Goal: Information Seeking & Learning: Learn about a topic

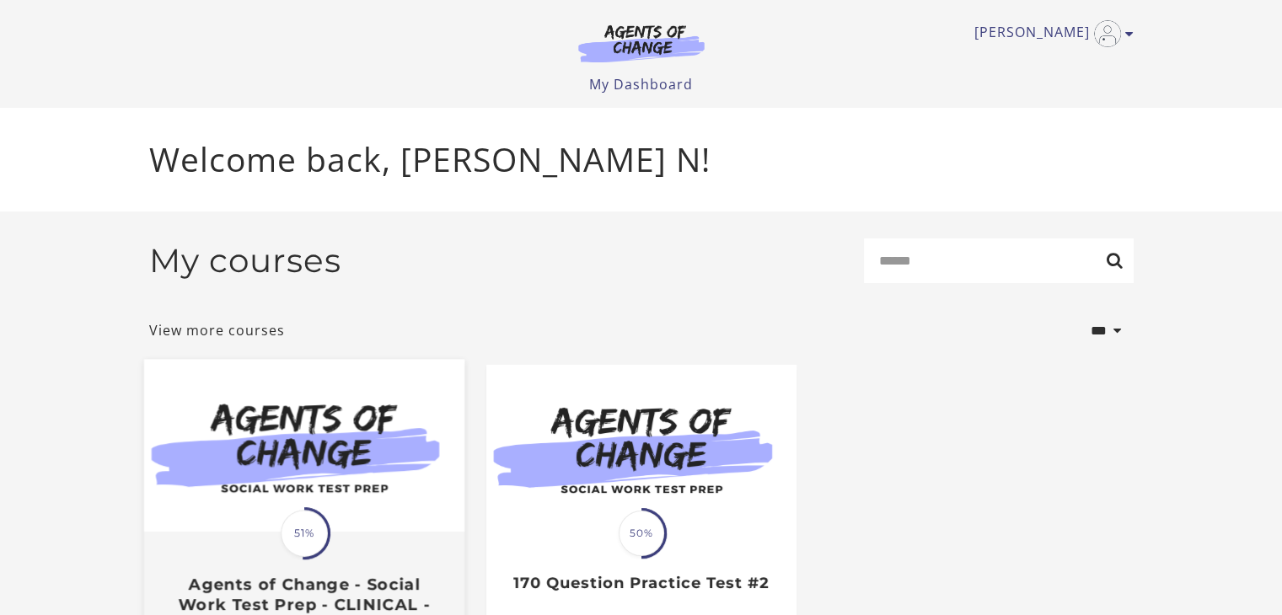
click at [410, 500] on img at bounding box center [303, 446] width 320 height 173
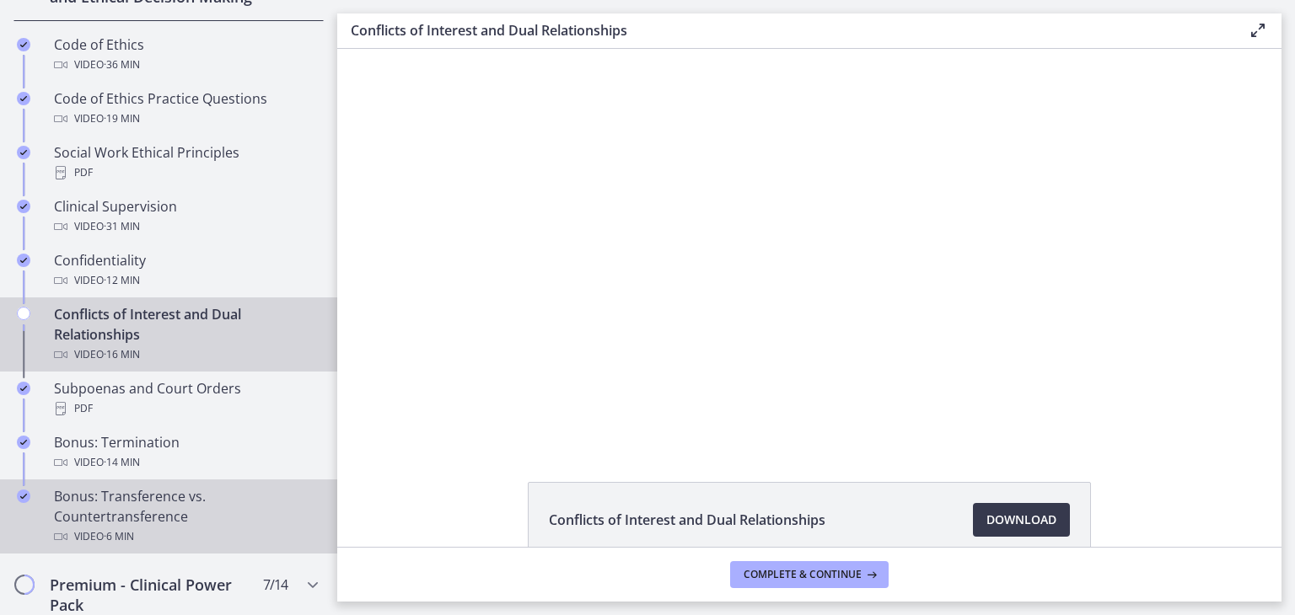
scroll to position [802, 0]
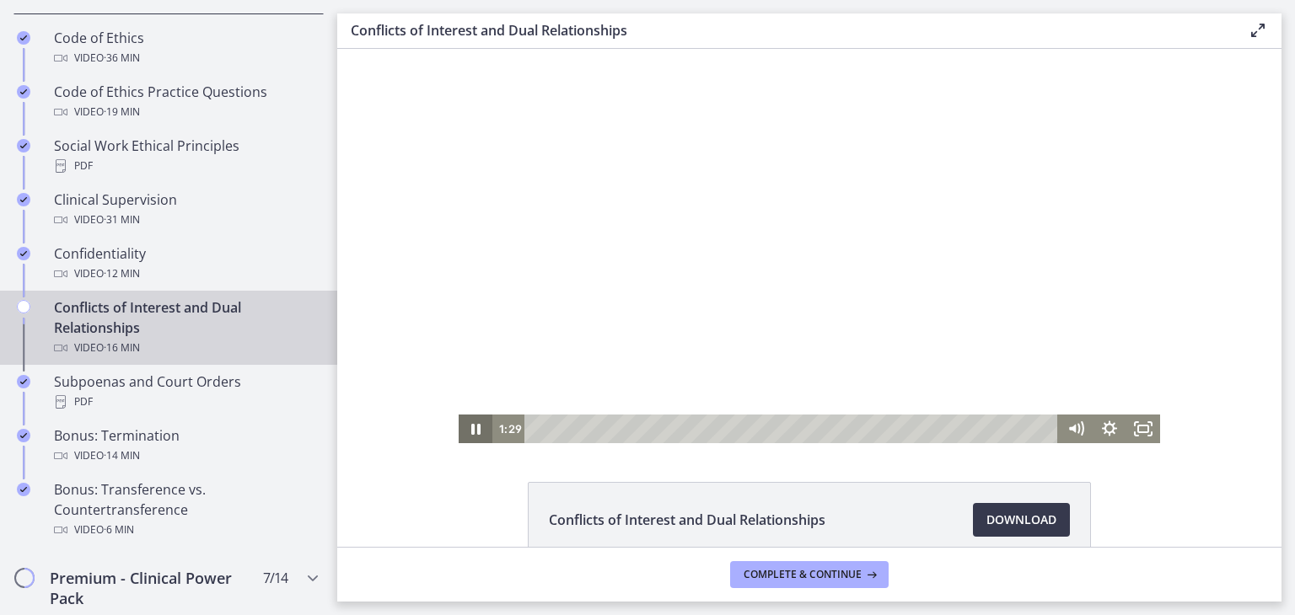
click at [474, 431] on icon "Pause" at bounding box center [475, 429] width 9 height 11
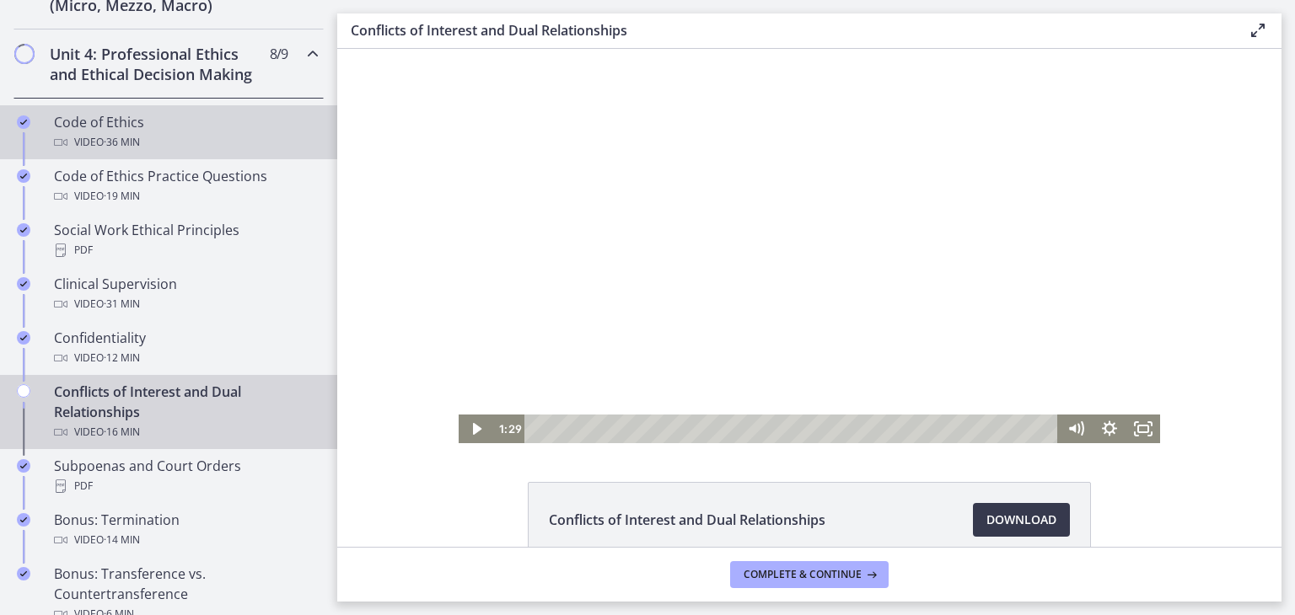
scroll to position [718, 0]
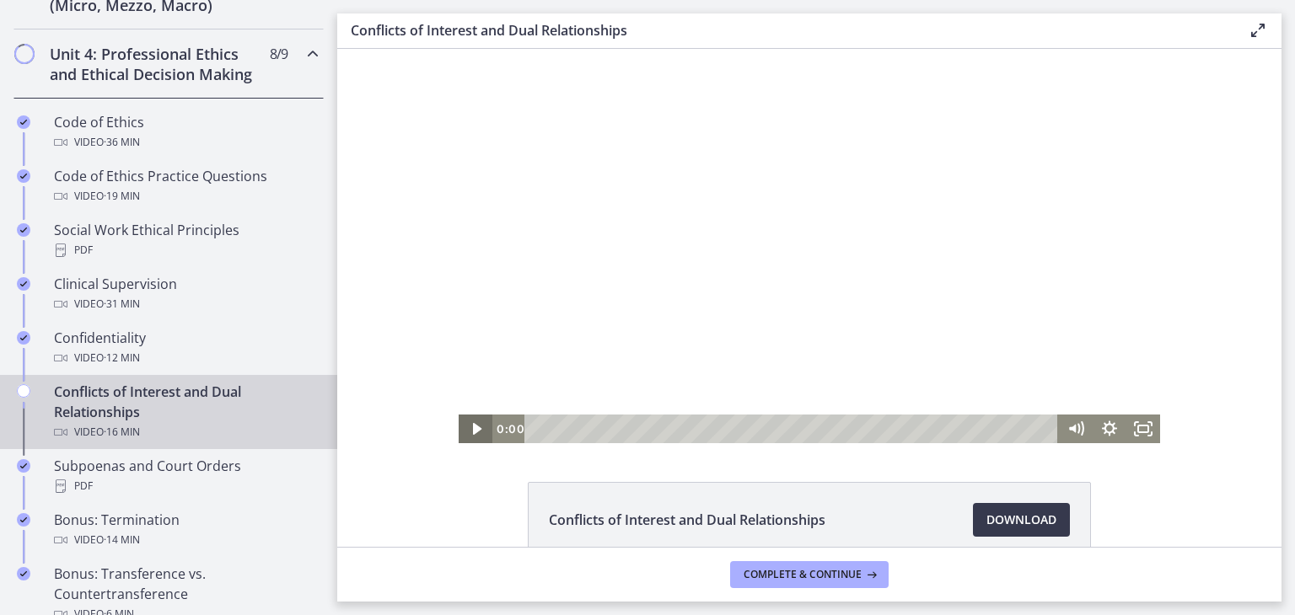
drag, startPoint x: 577, startPoint y: 431, endPoint x: 449, endPoint y: 429, distance: 127.3
click at [449, 429] on div "Click for sound @keyframes VOLUME_SMALL_WAVE_FLASH { 0% { opacity: 0; } 33% { o…" at bounding box center [809, 246] width 944 height 394
click at [465, 434] on icon "Play Video" at bounding box center [477, 429] width 40 height 35
click at [470, 434] on icon "Pause" at bounding box center [475, 429] width 11 height 13
click at [465, 434] on icon "Play Video" at bounding box center [476, 429] width 34 height 29
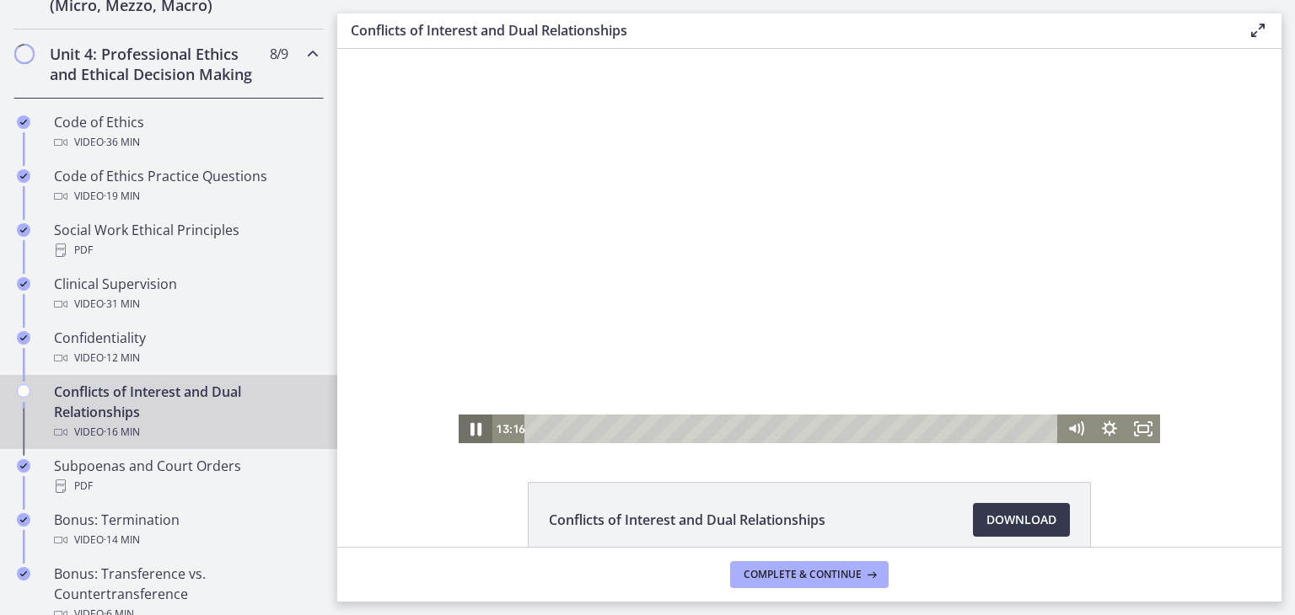
click at [470, 434] on icon "Pause" at bounding box center [475, 429] width 11 height 13
click at [465, 434] on icon "Play Video" at bounding box center [476, 429] width 34 height 29
click at [470, 434] on icon "Pause" at bounding box center [475, 429] width 11 height 13
click at [465, 434] on icon "Play Video" at bounding box center [477, 429] width 40 height 35
click at [471, 434] on icon "Pause" at bounding box center [475, 429] width 9 height 11
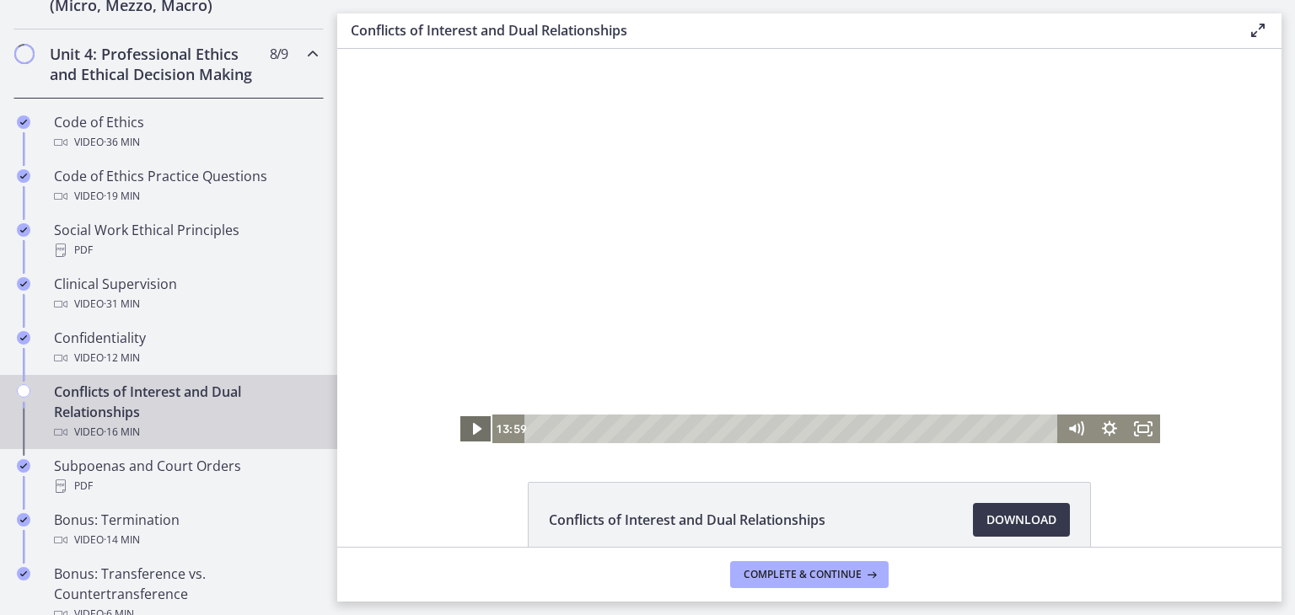
click at [472, 428] on icon "Play Video" at bounding box center [476, 429] width 8 height 12
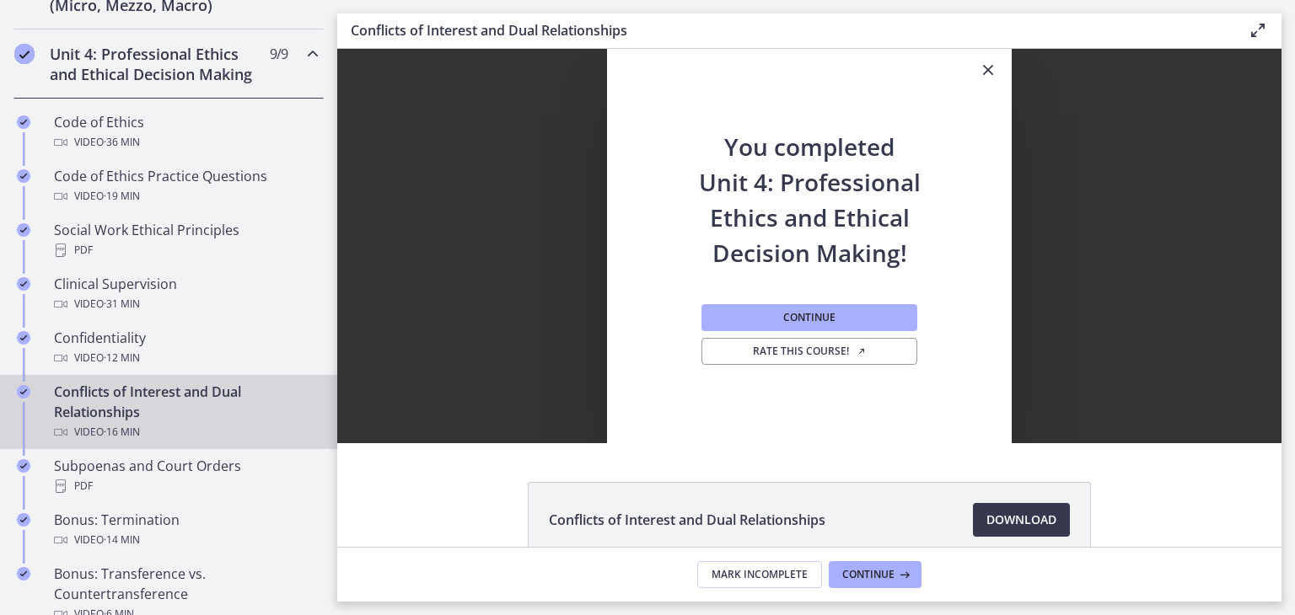
scroll to position [0, 0]
click at [978, 70] on icon "Close" at bounding box center [988, 70] width 20 height 20
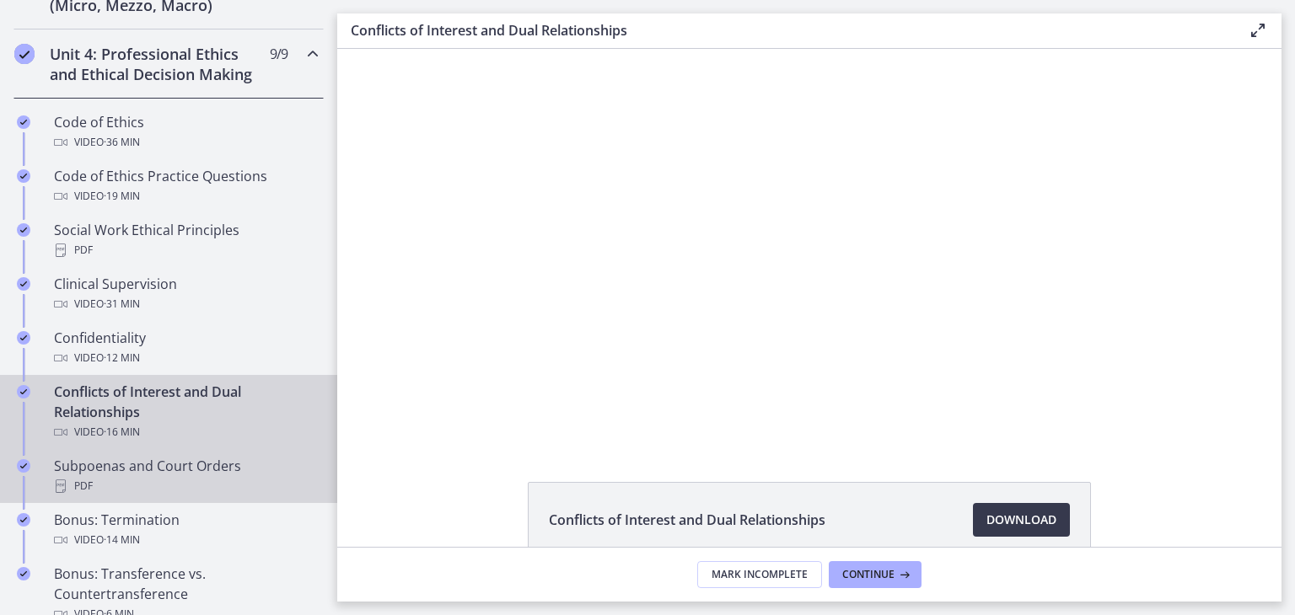
click at [90, 496] on div "PDF" at bounding box center [185, 486] width 263 height 20
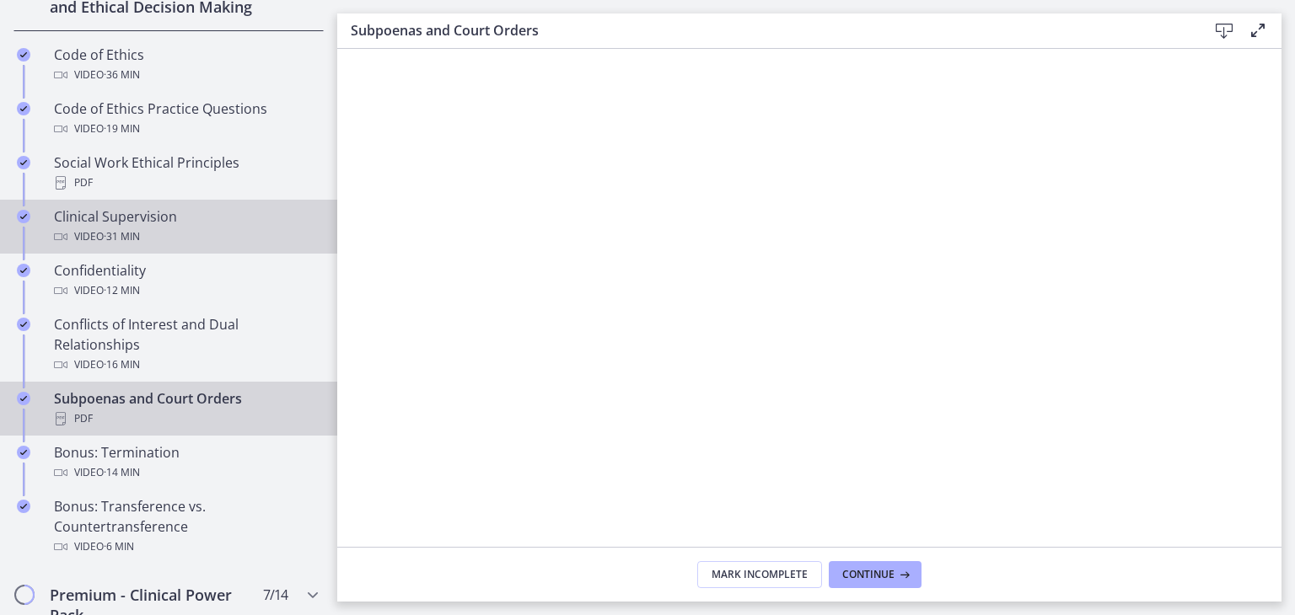
scroll to position [789, 0]
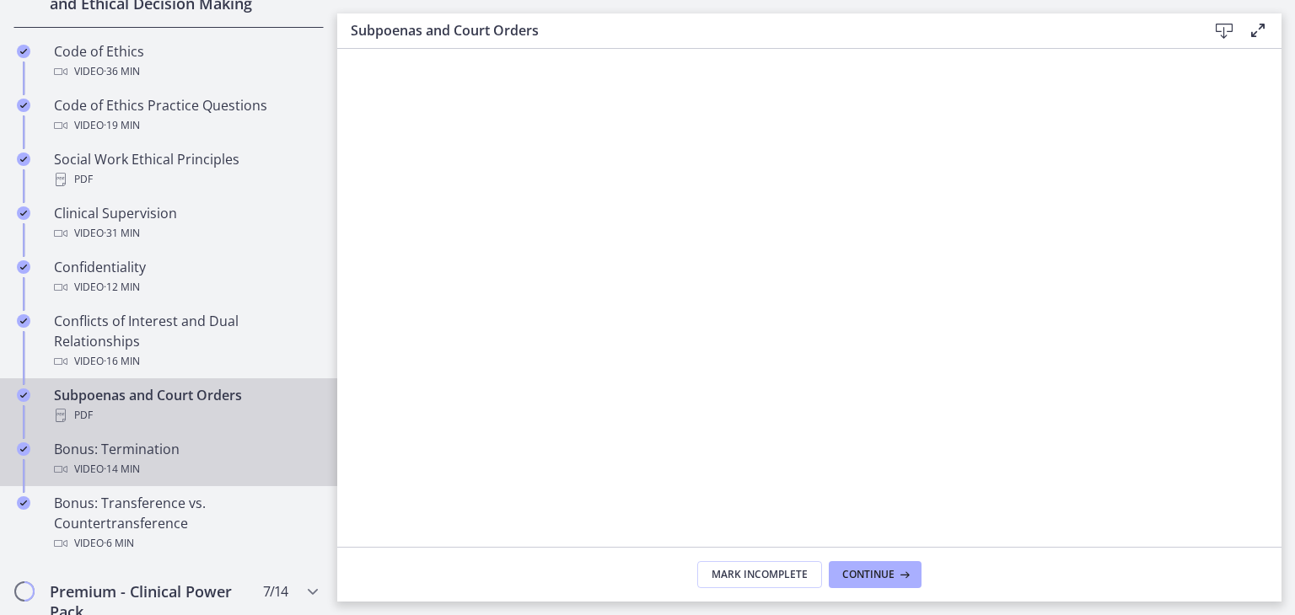
click at [112, 468] on div "Bonus: Termination Video · 14 min" at bounding box center [185, 459] width 263 height 40
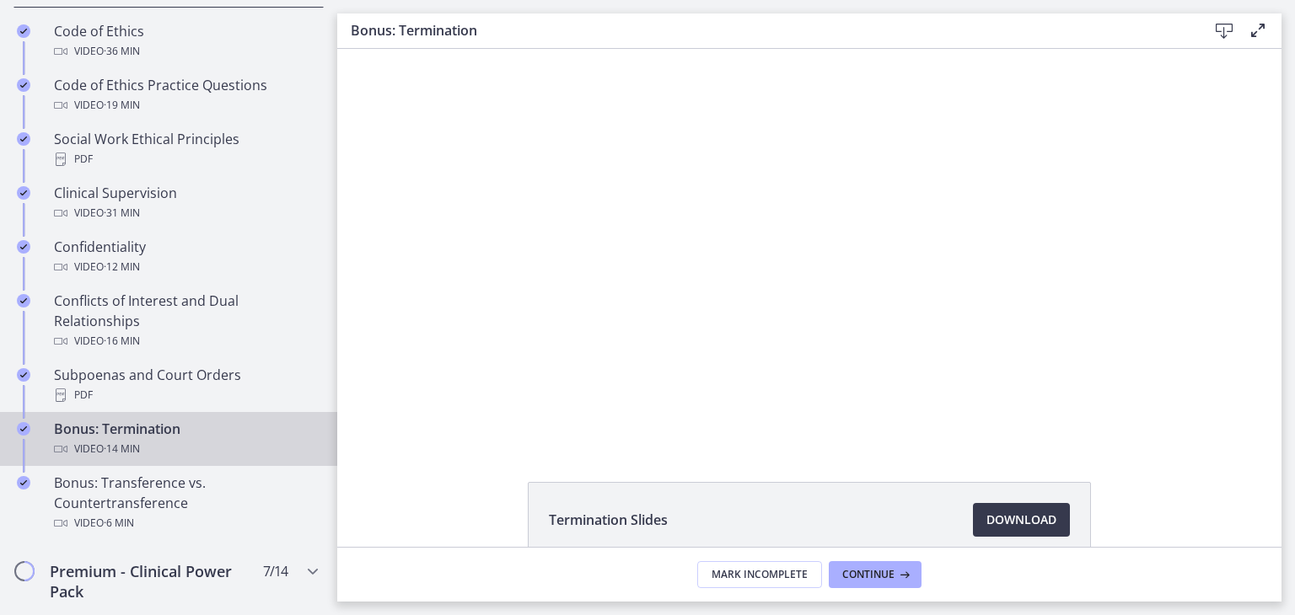
scroll to position [802, 0]
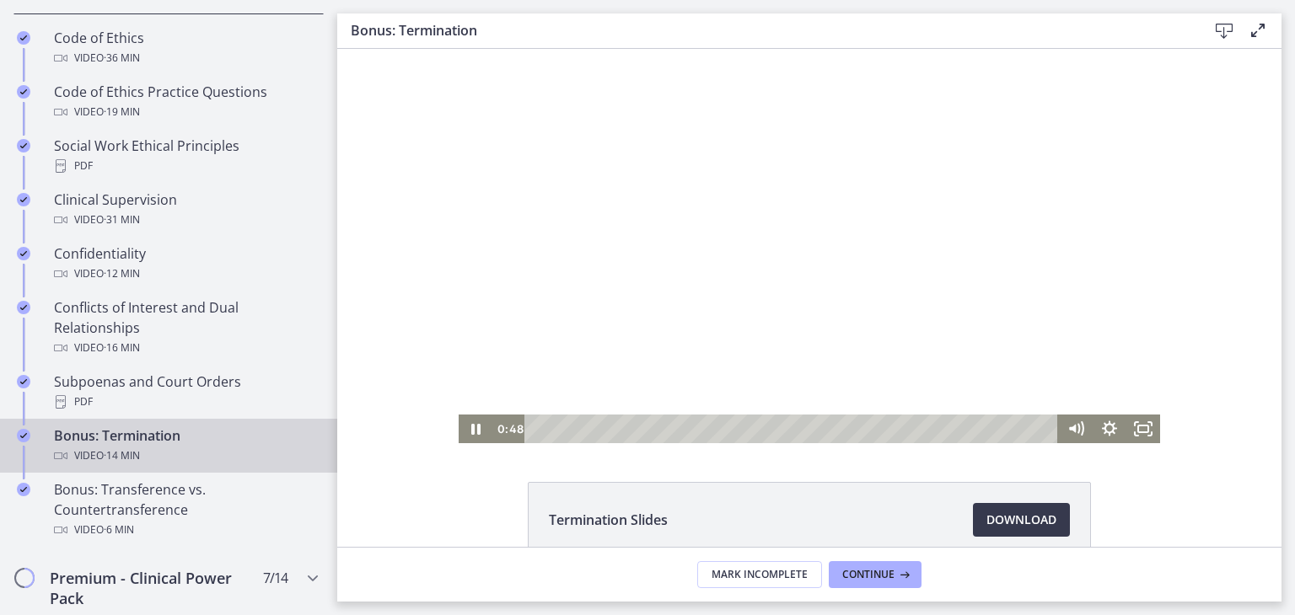
click at [1086, 267] on div at bounding box center [809, 246] width 701 height 394
click at [561, 428] on div "Playbar" at bounding box center [565, 428] width 9 height 9
click at [562, 430] on div "Playbar" at bounding box center [566, 428] width 9 height 9
click at [571, 430] on div "1:05" at bounding box center [793, 429] width 513 height 29
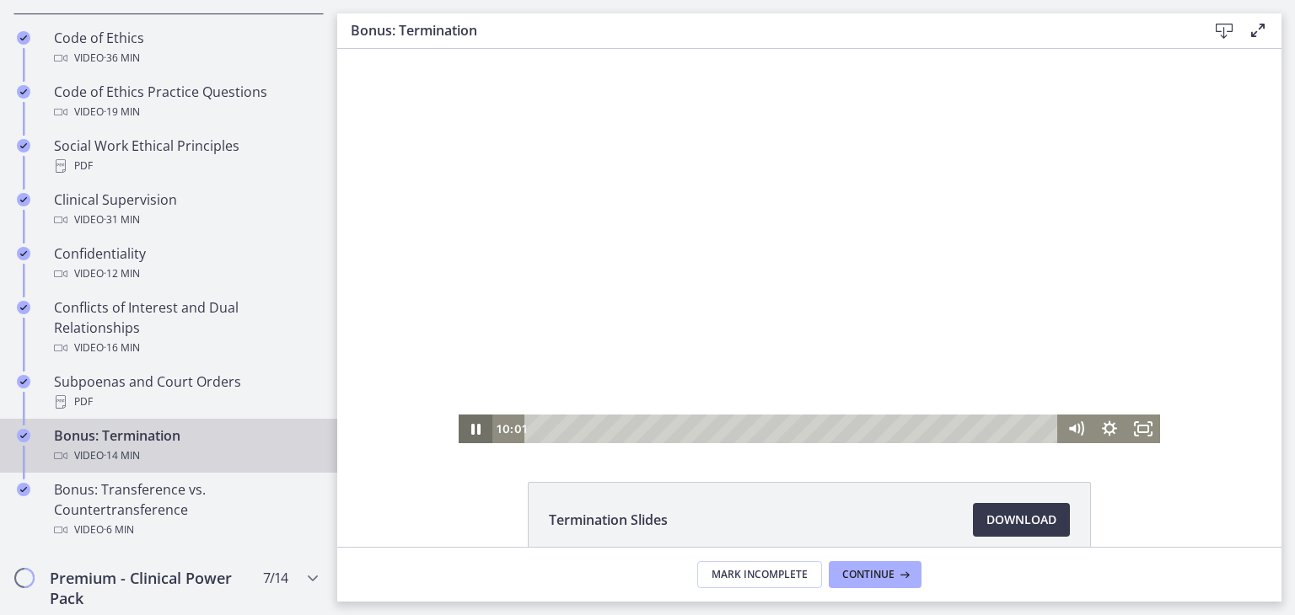
click at [471, 426] on icon "Pause" at bounding box center [475, 429] width 9 height 11
click at [472, 428] on icon "Play Video" at bounding box center [477, 429] width 10 height 14
click at [479, 442] on icon "Pause" at bounding box center [475, 429] width 40 height 35
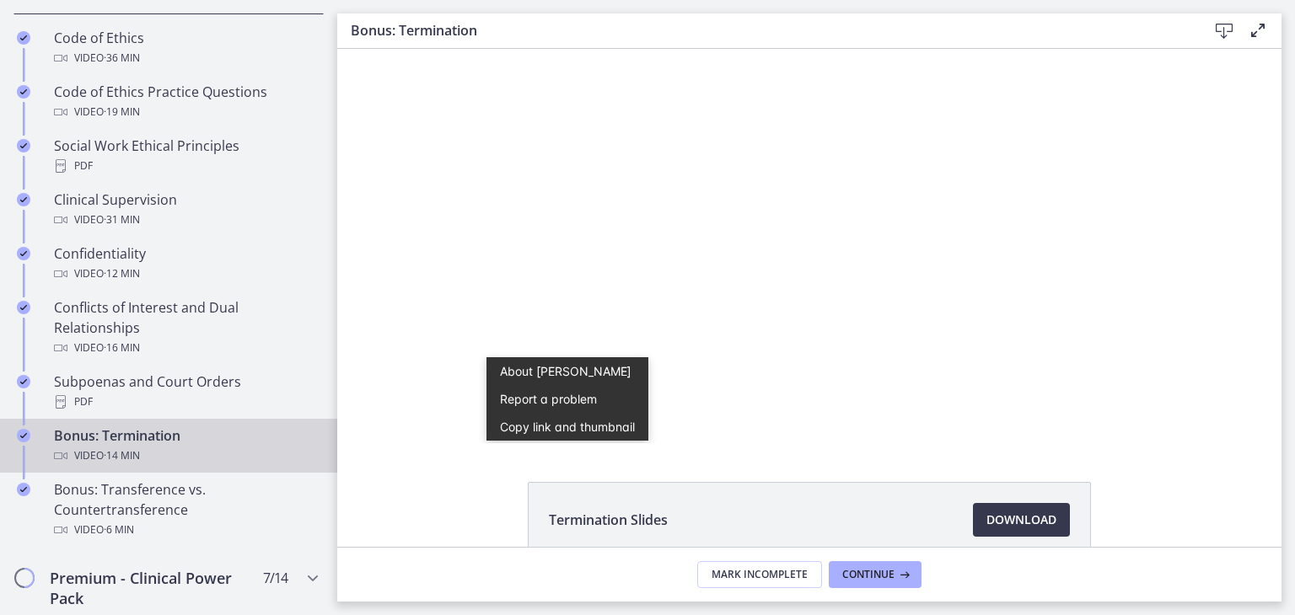
scroll to position [0, 0]
click at [379, 232] on div "Click for sound @keyframes VOLUME_SMALL_WAVE_FLASH { 0% { opacity: 0; } 33% { o…" at bounding box center [809, 246] width 944 height 394
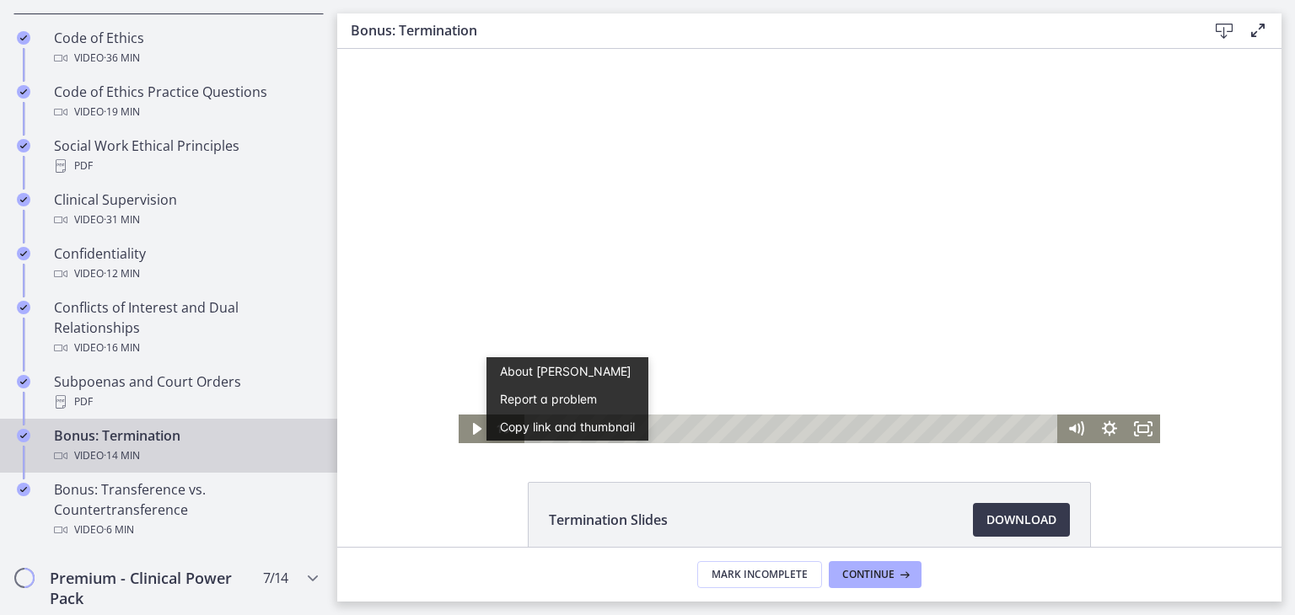
click at [546, 311] on div at bounding box center [809, 246] width 701 height 394
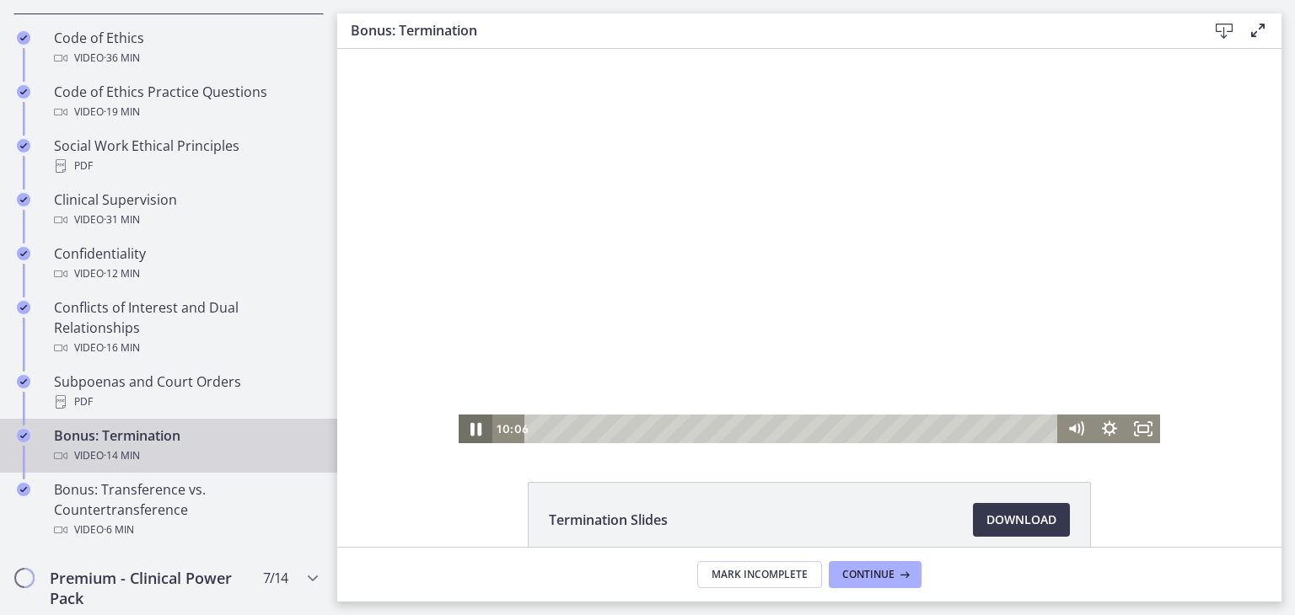
click at [473, 434] on icon "Pause" at bounding box center [475, 429] width 11 height 13
click at [475, 429] on icon "Play Video" at bounding box center [477, 429] width 10 height 14
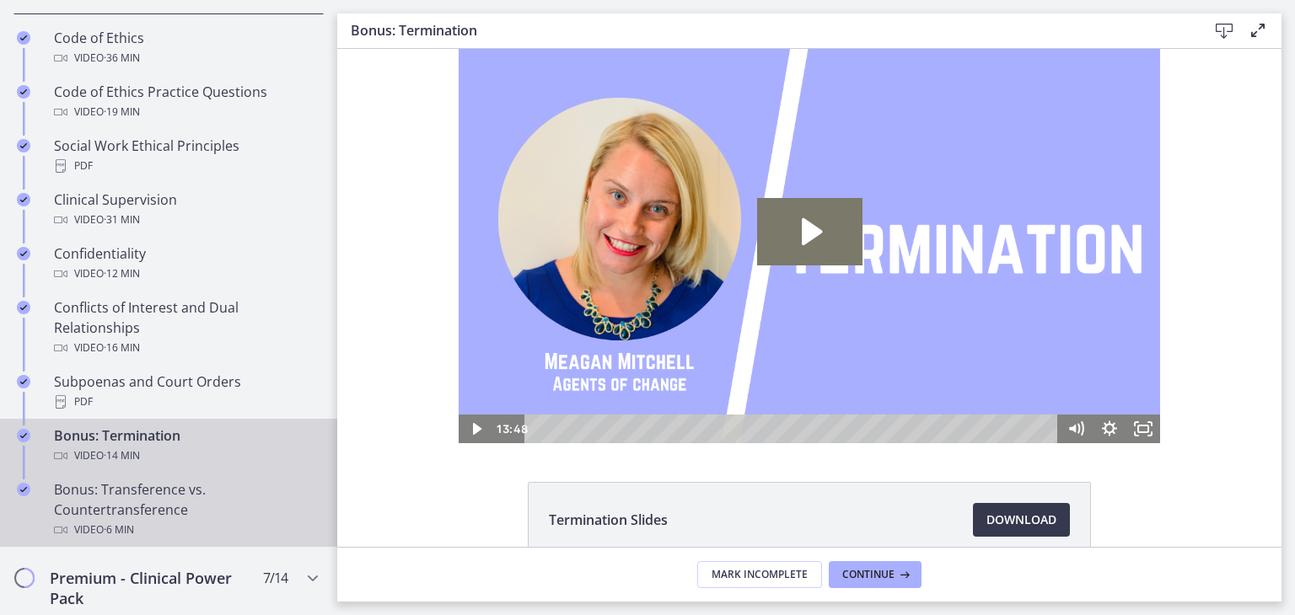
click at [150, 540] on div "Video · 6 min" at bounding box center [185, 530] width 263 height 20
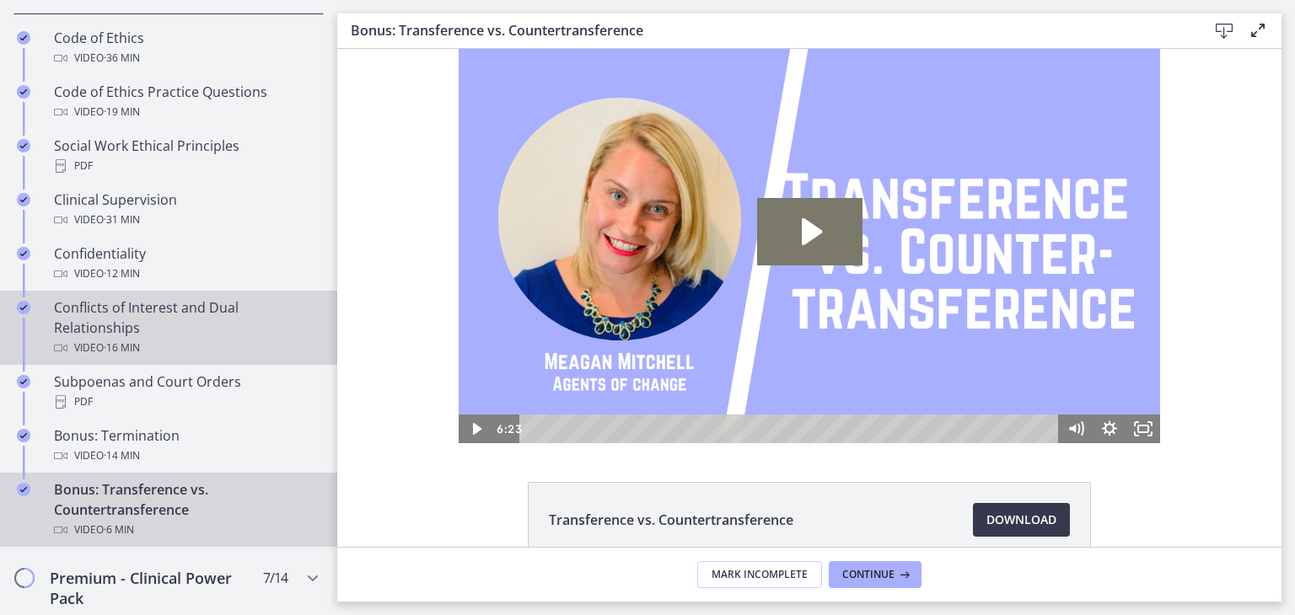
scroll to position [951, 0]
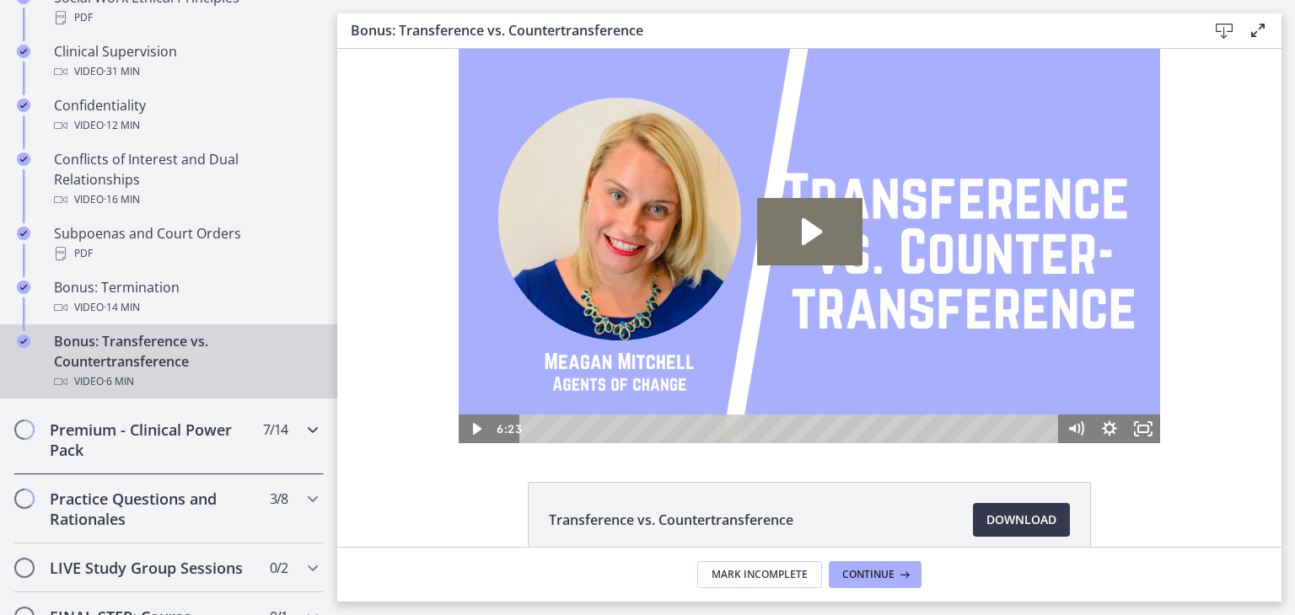
click at [258, 459] on div "Premium - Clinical Power Pack 7 / 14 Completed" at bounding box center [168, 439] width 310 height 69
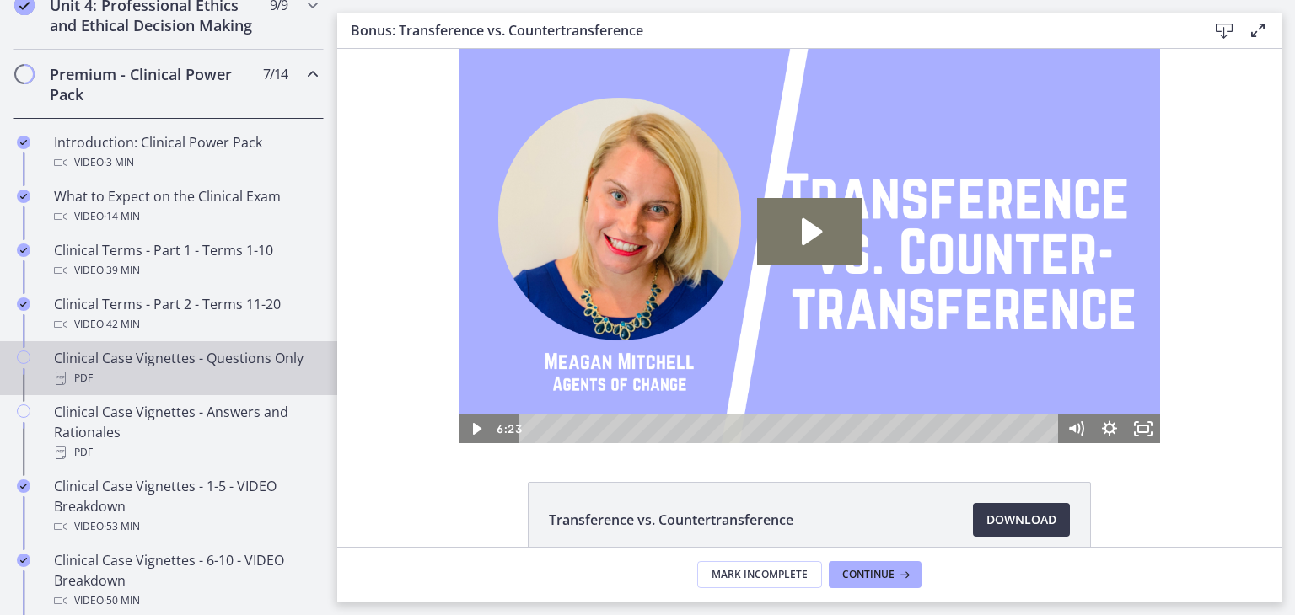
scroll to position [765, 0]
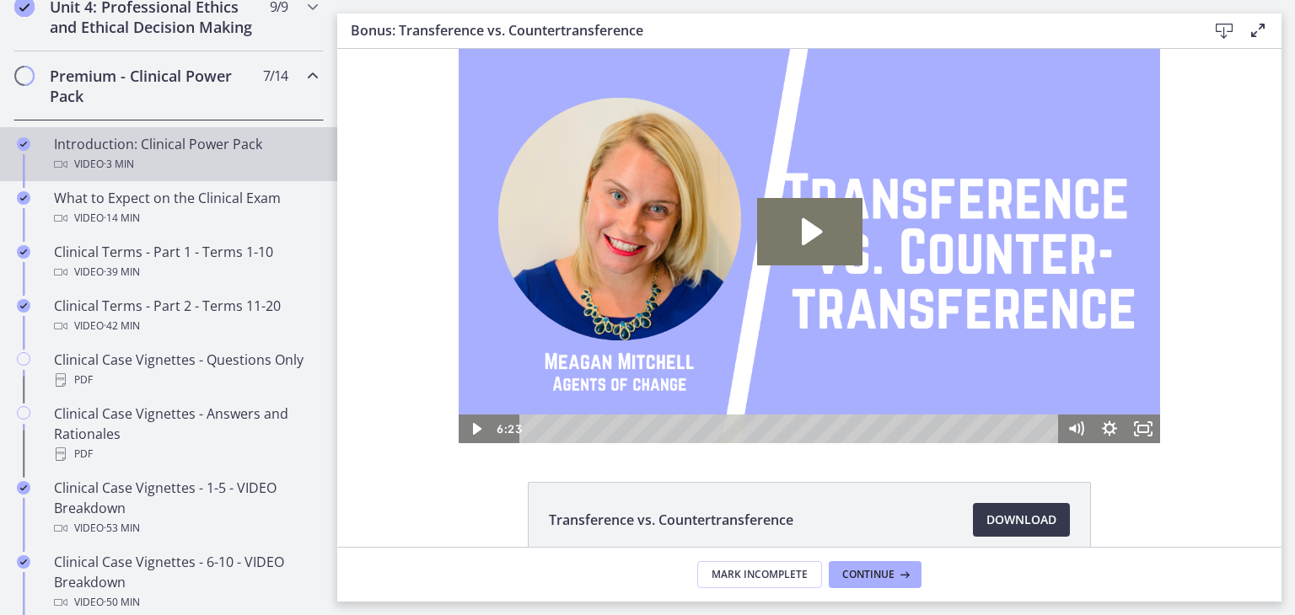
click at [189, 166] on div "Introduction: Clinical Power Pack Video · 3 min" at bounding box center [185, 154] width 263 height 40
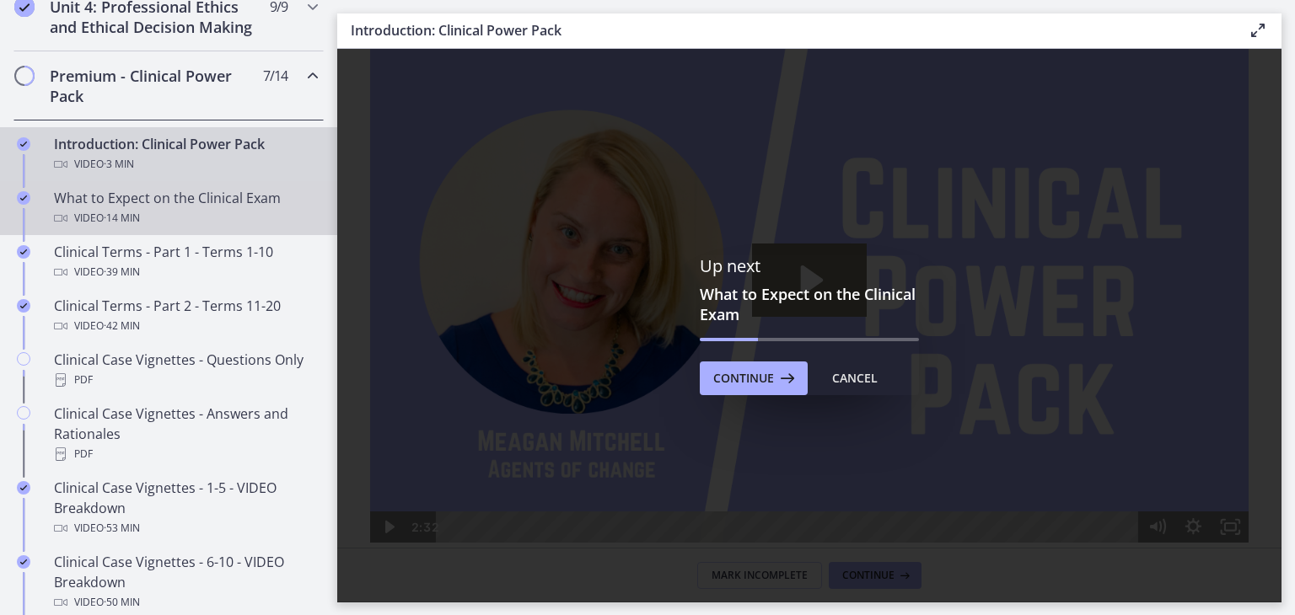
click at [178, 235] on link "What to Expect on the Clinical Exam Video · 14 min" at bounding box center [168, 208] width 337 height 54
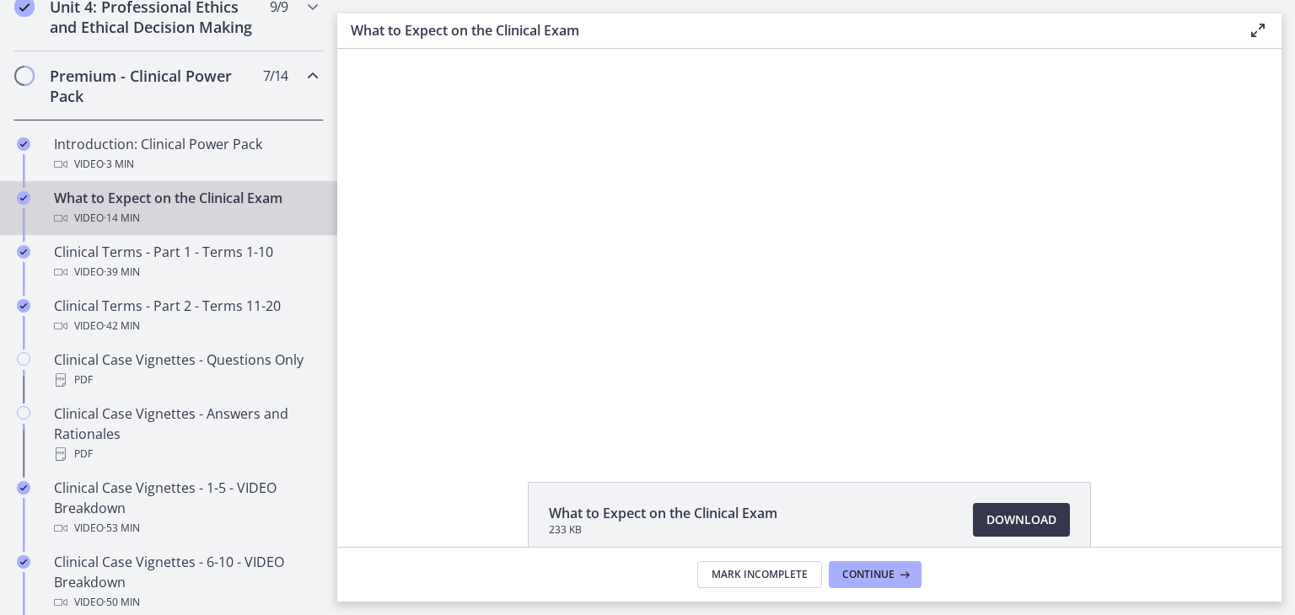
click at [418, 163] on div "Click for sound @keyframes VOLUME_SMALL_WAVE_FLASH { 0% { opacity: 0; } 33% { o…" at bounding box center [809, 246] width 944 height 394
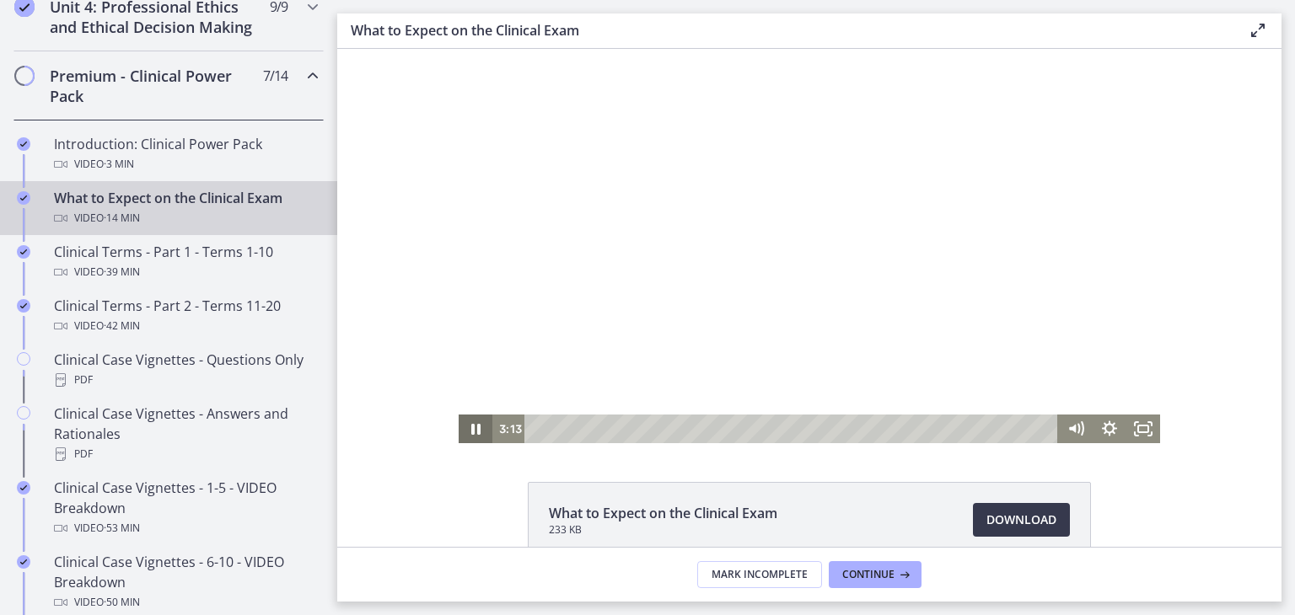
click at [471, 432] on icon "Pause" at bounding box center [475, 429] width 9 height 11
